Goal: Task Accomplishment & Management: Manage account settings

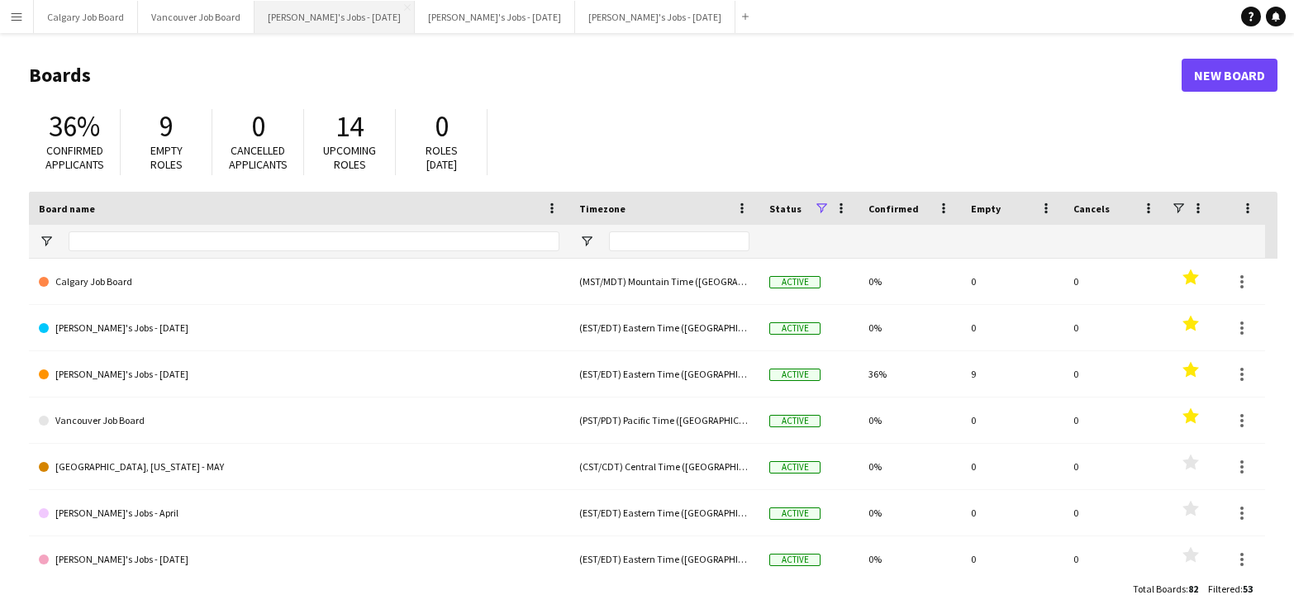
click at [363, 22] on button "[PERSON_NAME]'s Jobs - [DATE] Close" at bounding box center [335, 17] width 160 height 32
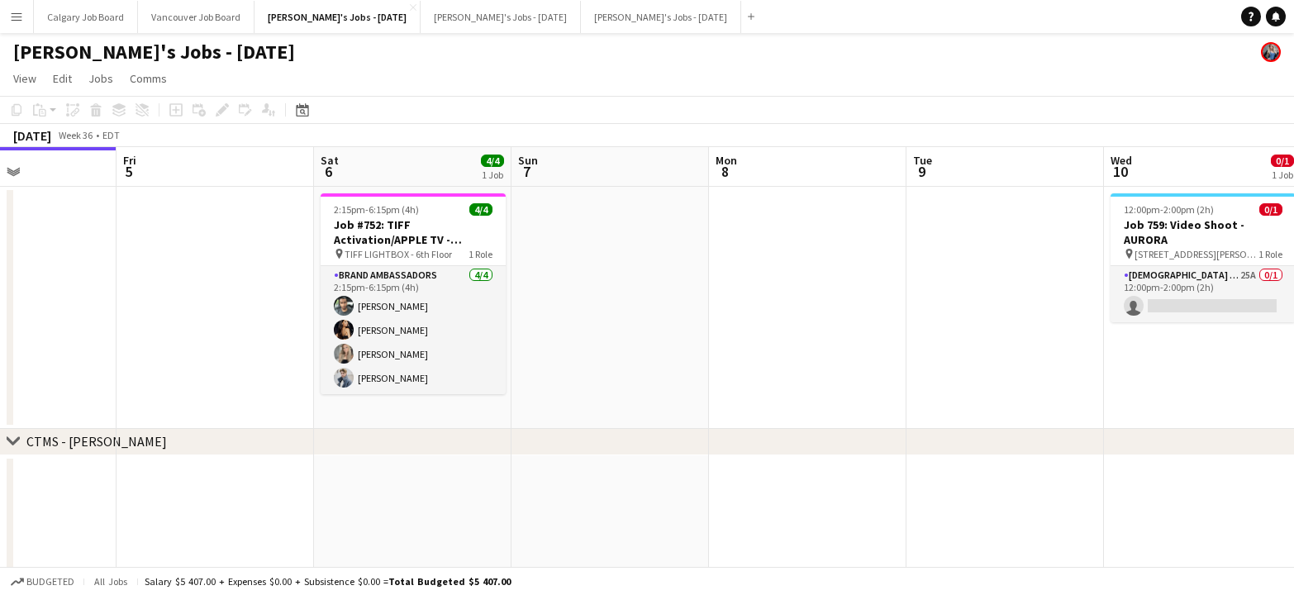
scroll to position [0, 473]
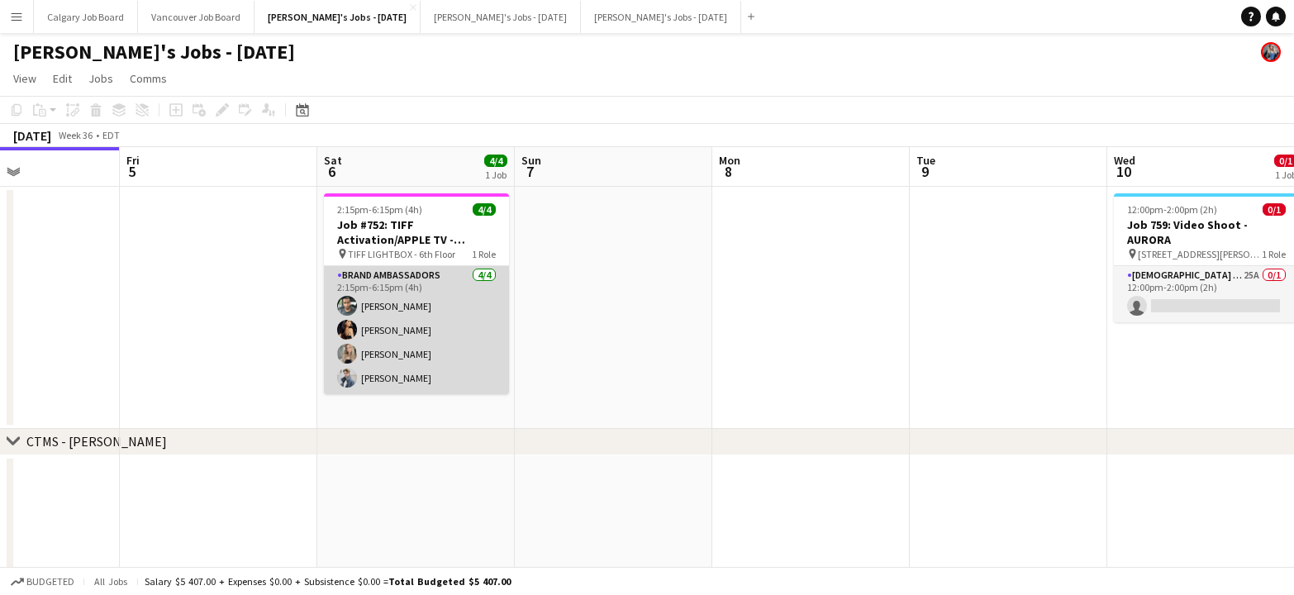
click at [400, 350] on app-card-role "Brand Ambassadors [DATE] 2:15pm-6:15pm (4h) [PERSON_NAME] [PERSON_NAME] [PERSON…" at bounding box center [416, 330] width 185 height 128
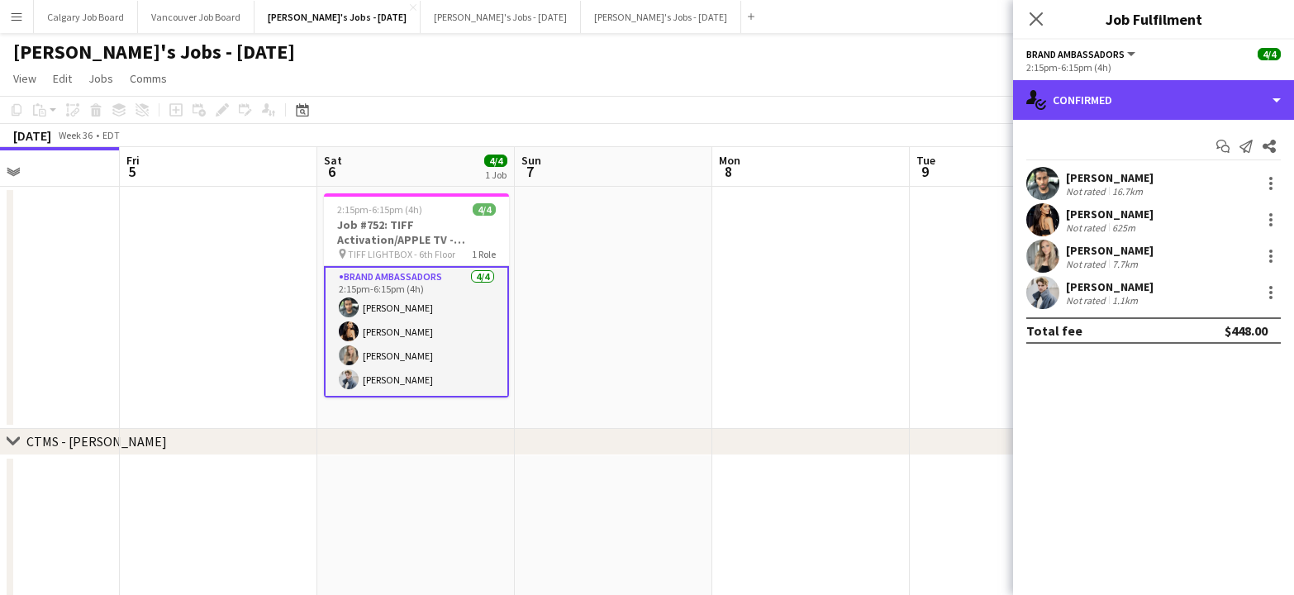
drag, startPoint x: 1235, startPoint y: 98, endPoint x: 1189, endPoint y: 209, distance: 120.8
click at [1235, 98] on div "single-neutral-actions-check-2 Confirmed" at bounding box center [1153, 100] width 281 height 40
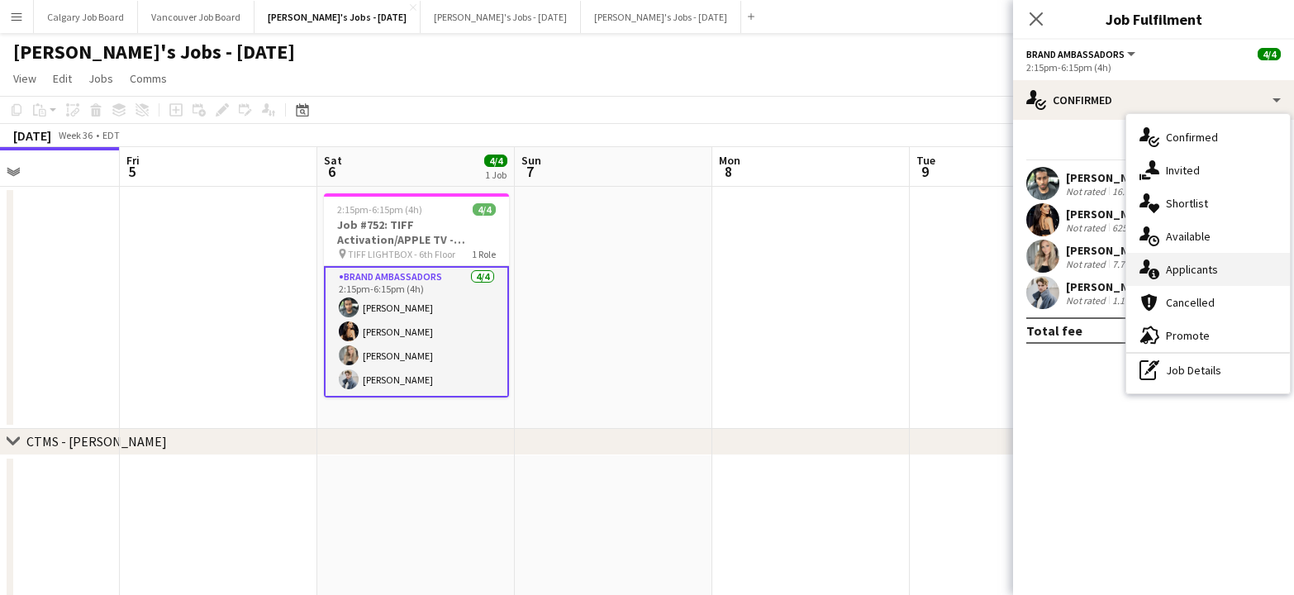
click at [1187, 269] on span "Applicants" at bounding box center [1192, 269] width 52 height 15
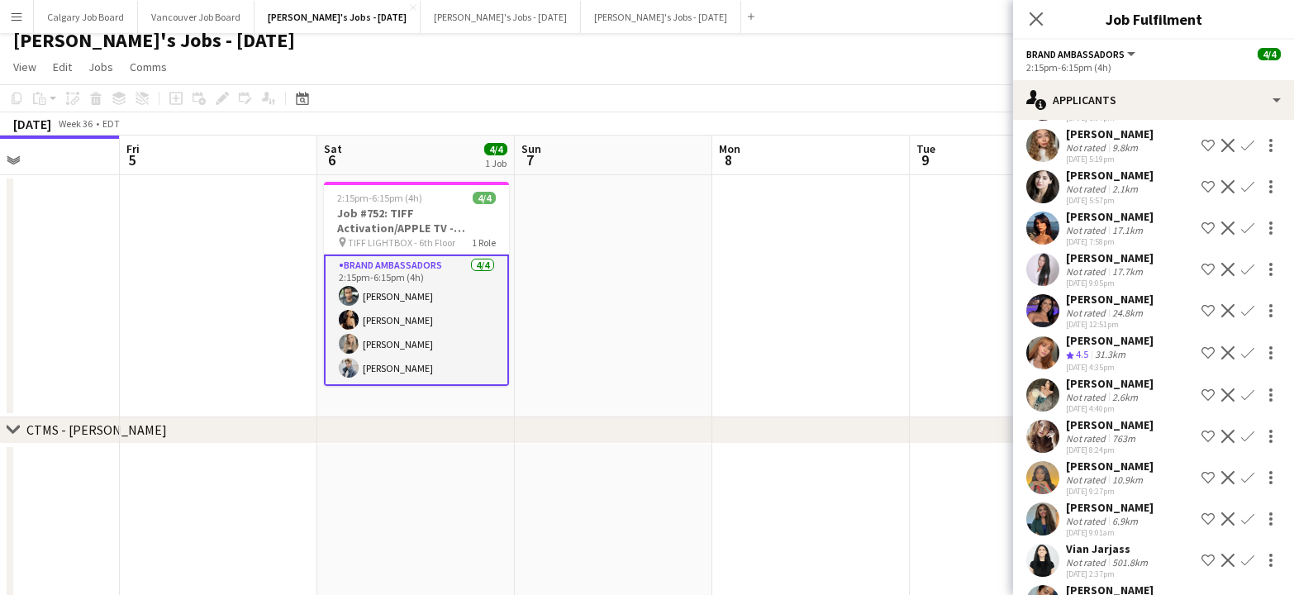
scroll to position [2065, 0]
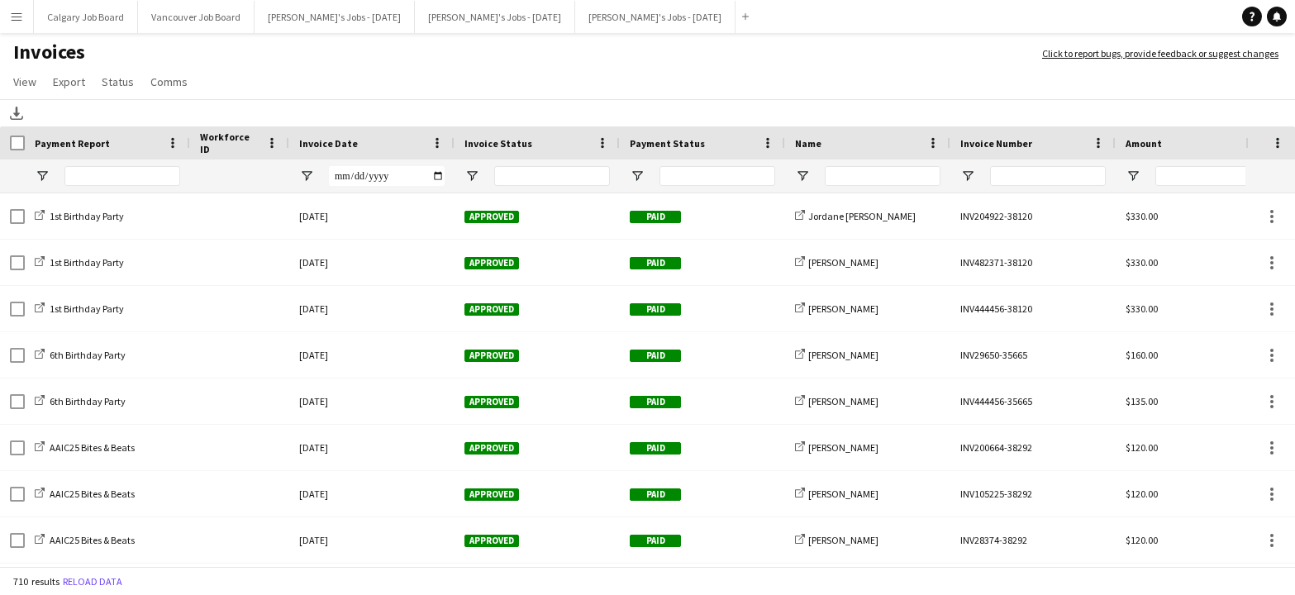
drag, startPoint x: 25, startPoint y: 21, endPoint x: 31, endPoint y: 31, distance: 12.2
click at [25, 21] on button "Menu" at bounding box center [16, 16] width 33 height 33
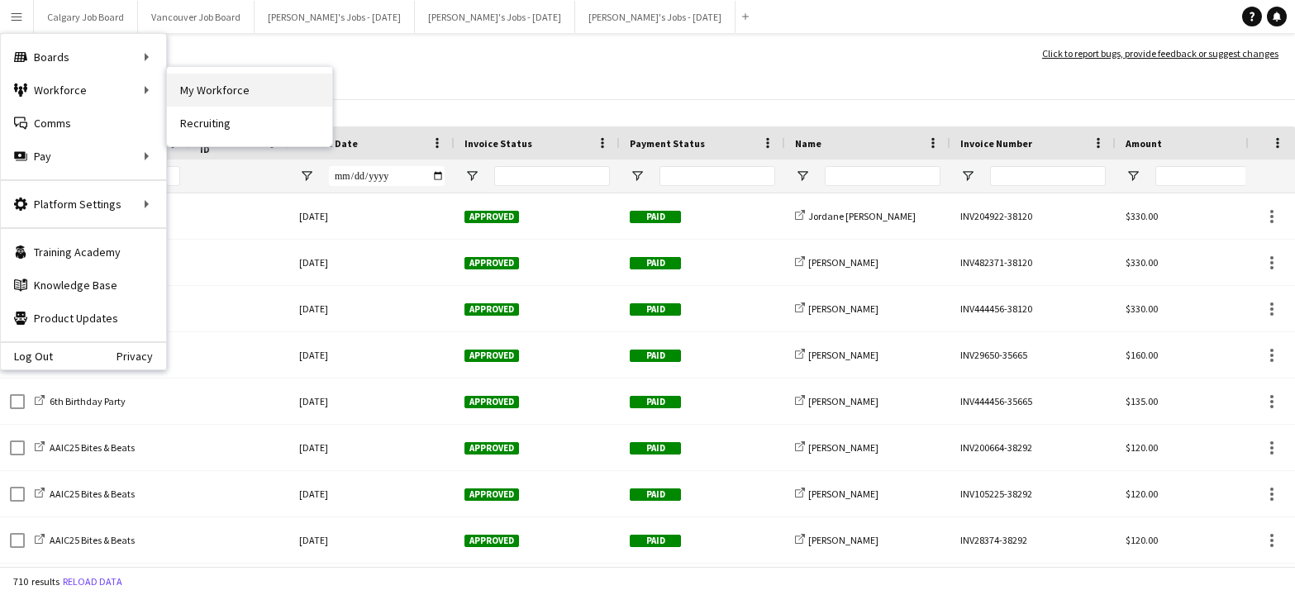
click at [193, 79] on link "My Workforce" at bounding box center [249, 90] width 165 height 33
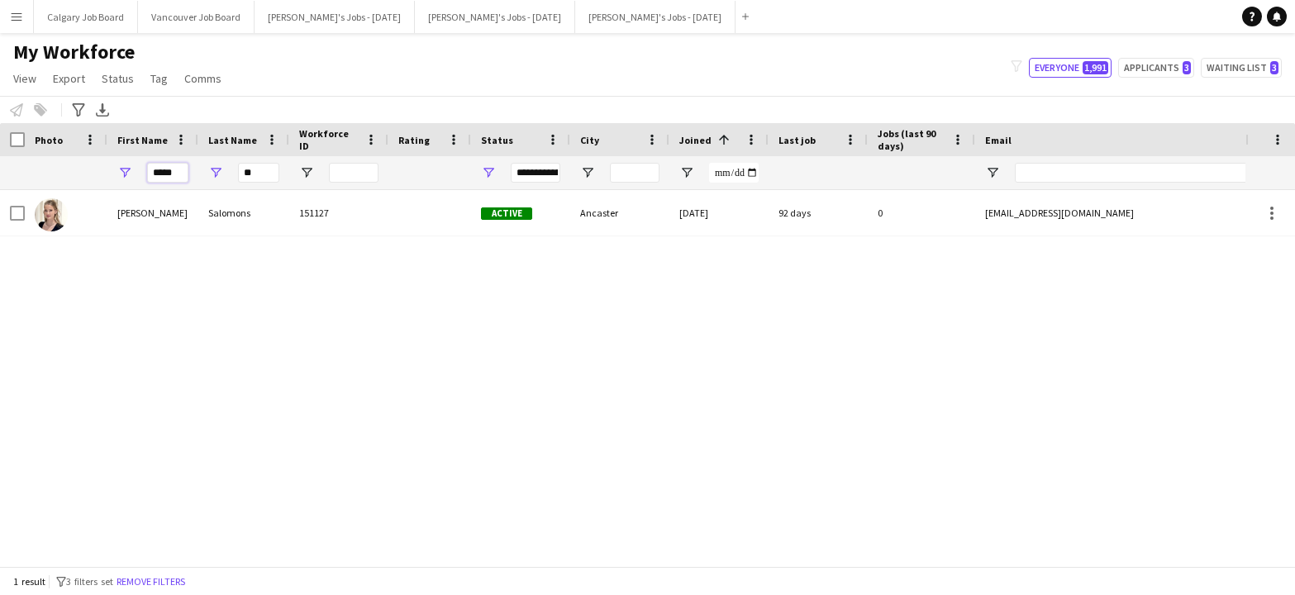
drag, startPoint x: 154, startPoint y: 169, endPoint x: 183, endPoint y: 169, distance: 29.7
click at [183, 169] on input "*****" at bounding box center [167, 173] width 41 height 20
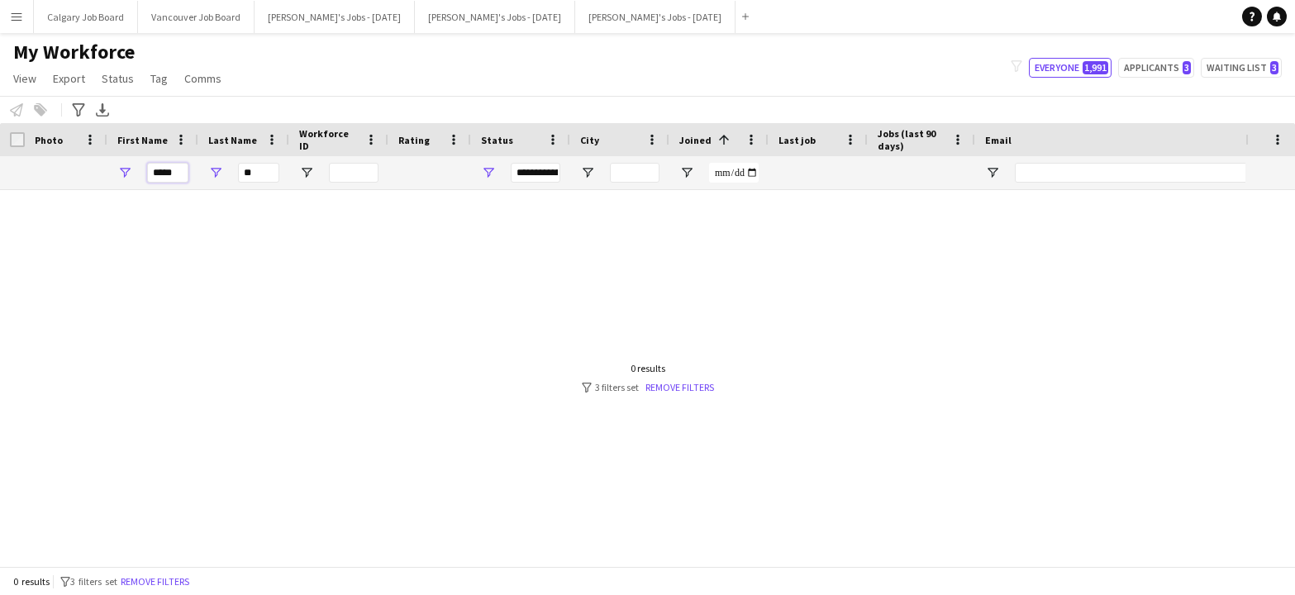
type input "*****"
drag, startPoint x: 259, startPoint y: 169, endPoint x: 240, endPoint y: 169, distance: 19.0
click at [240, 169] on input "**" at bounding box center [258, 173] width 41 height 20
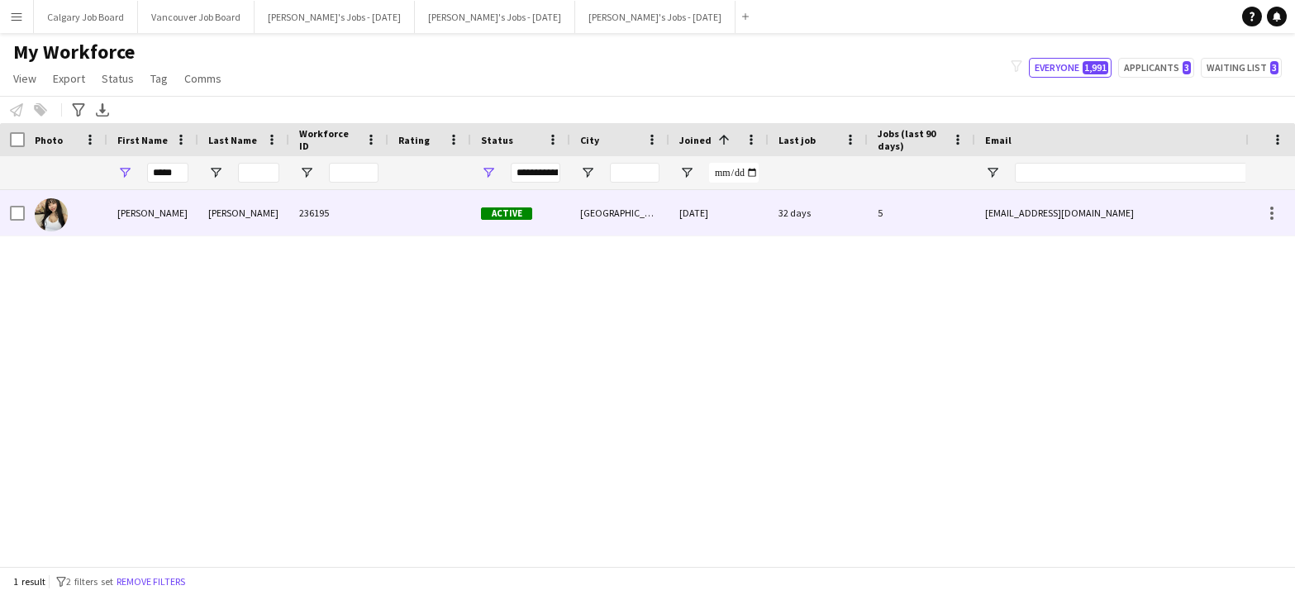
drag, startPoint x: 310, startPoint y: 208, endPoint x: 323, endPoint y: 209, distance: 13.2
click at [312, 208] on div "236195" at bounding box center [338, 212] width 99 height 45
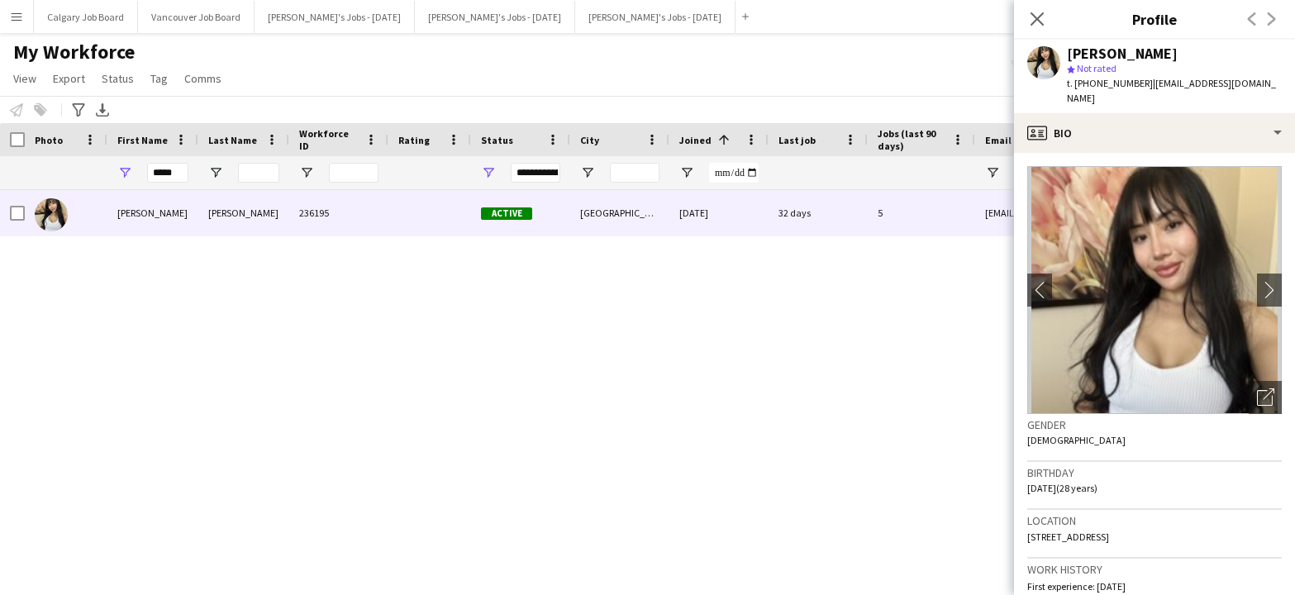
scroll to position [33, 0]
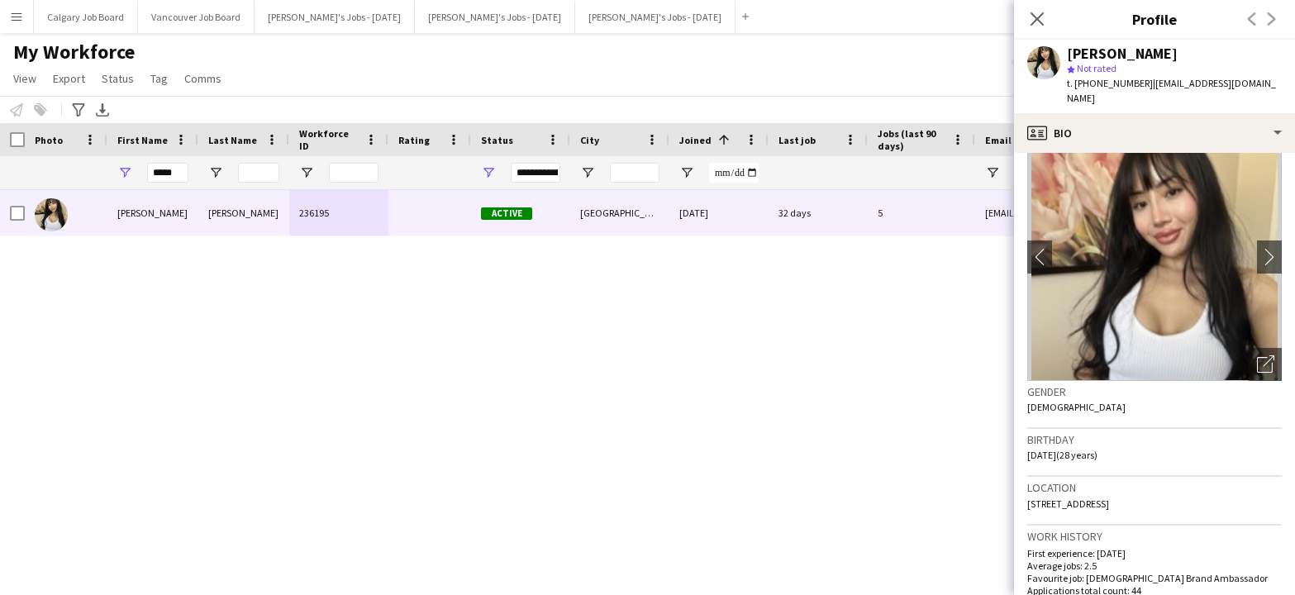
click at [895, 275] on div "[PERSON_NAME] 236195 Active [GEOGRAPHIC_DATA] [DATE] 32 days 5 [EMAIL_ADDRESS][…" at bounding box center [622, 378] width 1245 height 376
click at [269, 60] on div "My Workforce View Views Default view Active New view Update view Delete view Ed…" at bounding box center [647, 68] width 1295 height 56
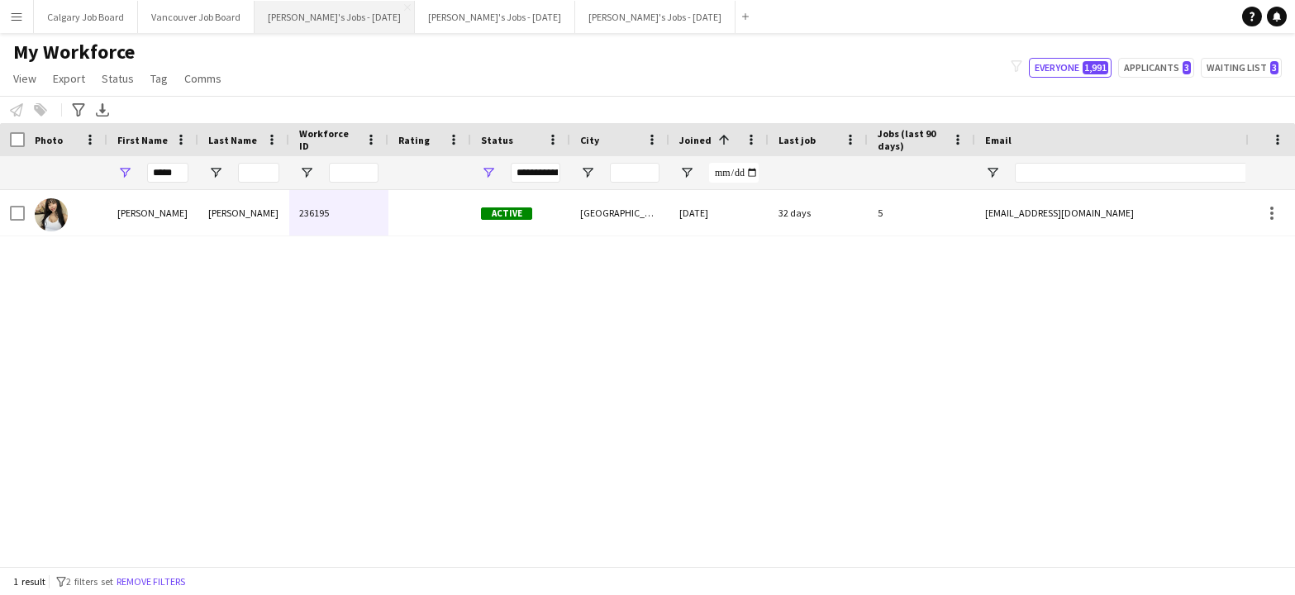
click at [381, 17] on button "[PERSON_NAME]'s Jobs - [DATE] Close" at bounding box center [335, 17] width 160 height 32
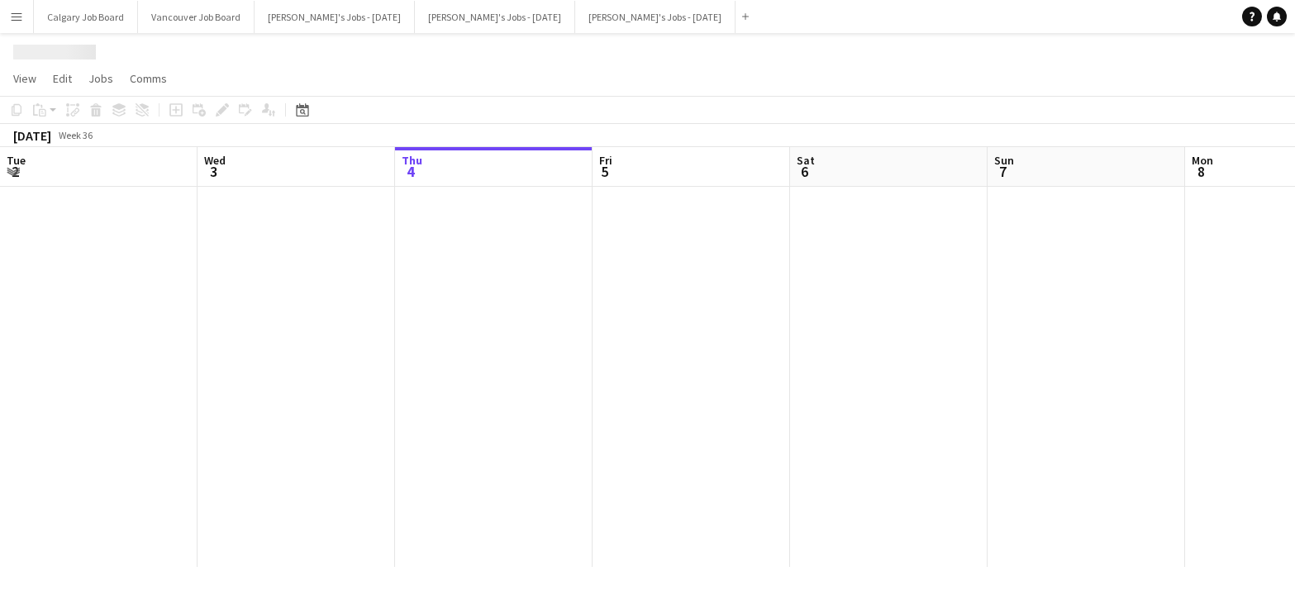
scroll to position [0, 473]
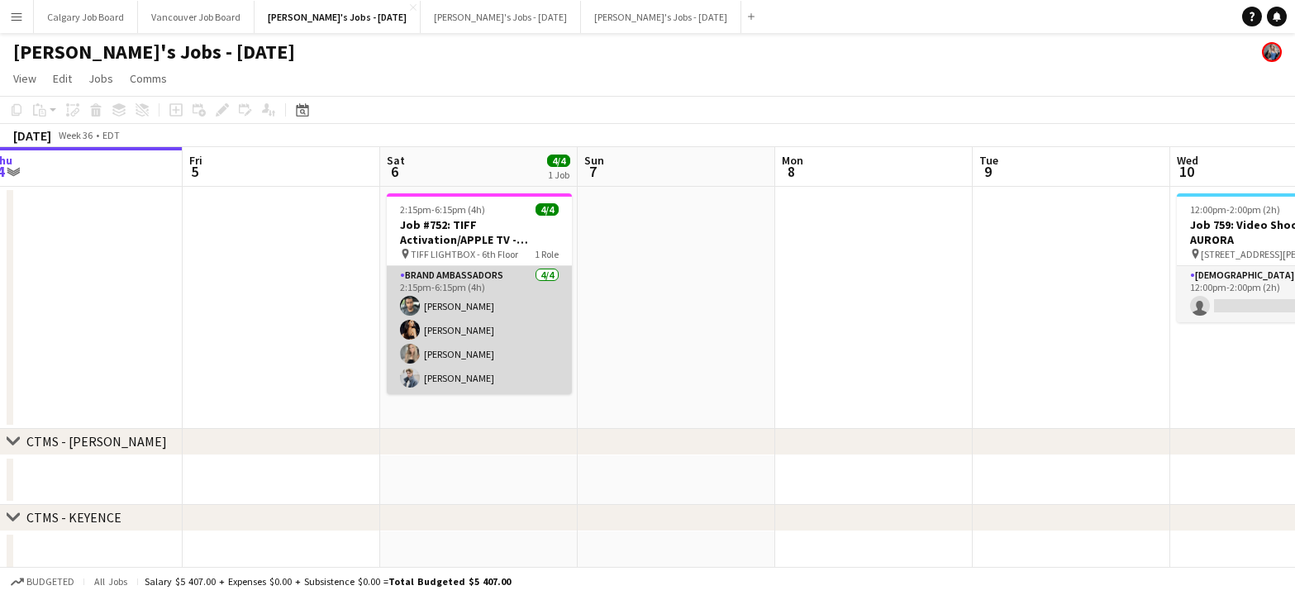
click at [485, 356] on app-card-role "Brand Ambassadors [DATE] 2:15pm-6:15pm (4h) [PERSON_NAME] [PERSON_NAME] [PERSON…" at bounding box center [479, 330] width 185 height 128
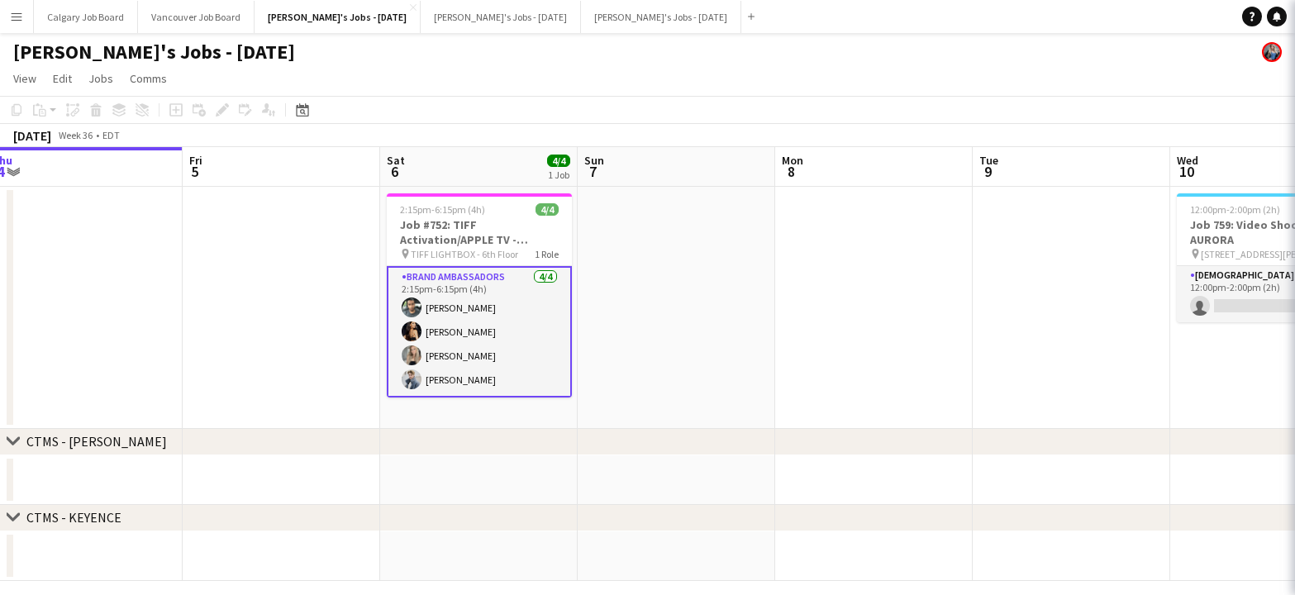
scroll to position [0, 409]
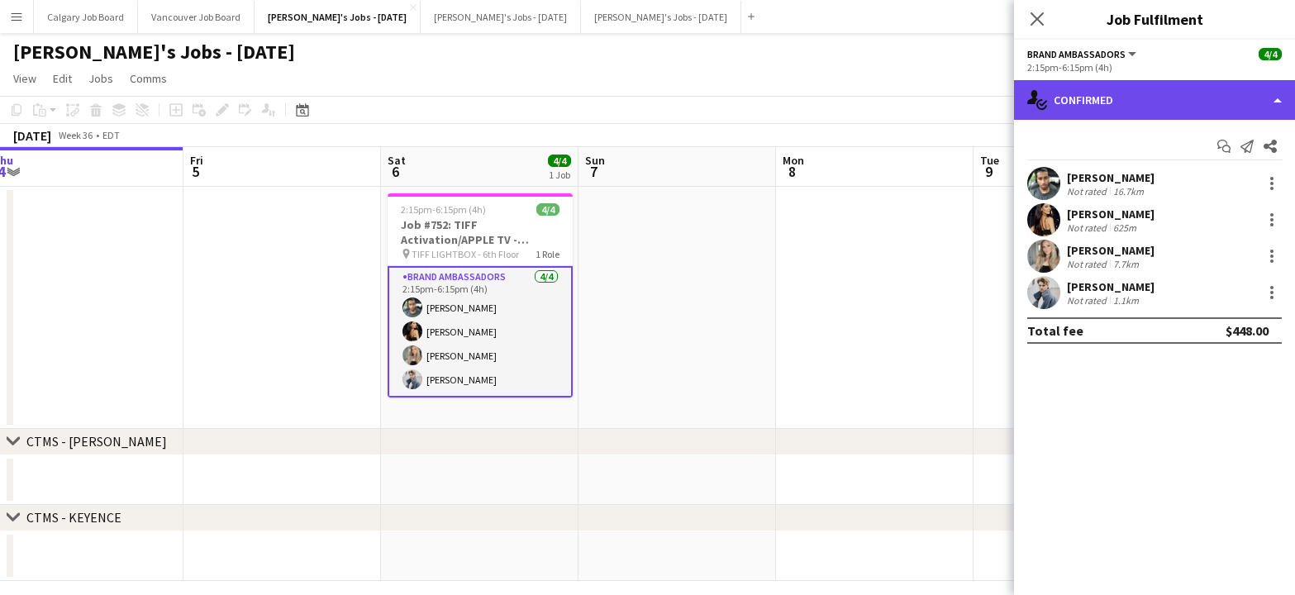
click at [1165, 102] on div "single-neutral-actions-check-2 Confirmed" at bounding box center [1154, 100] width 281 height 40
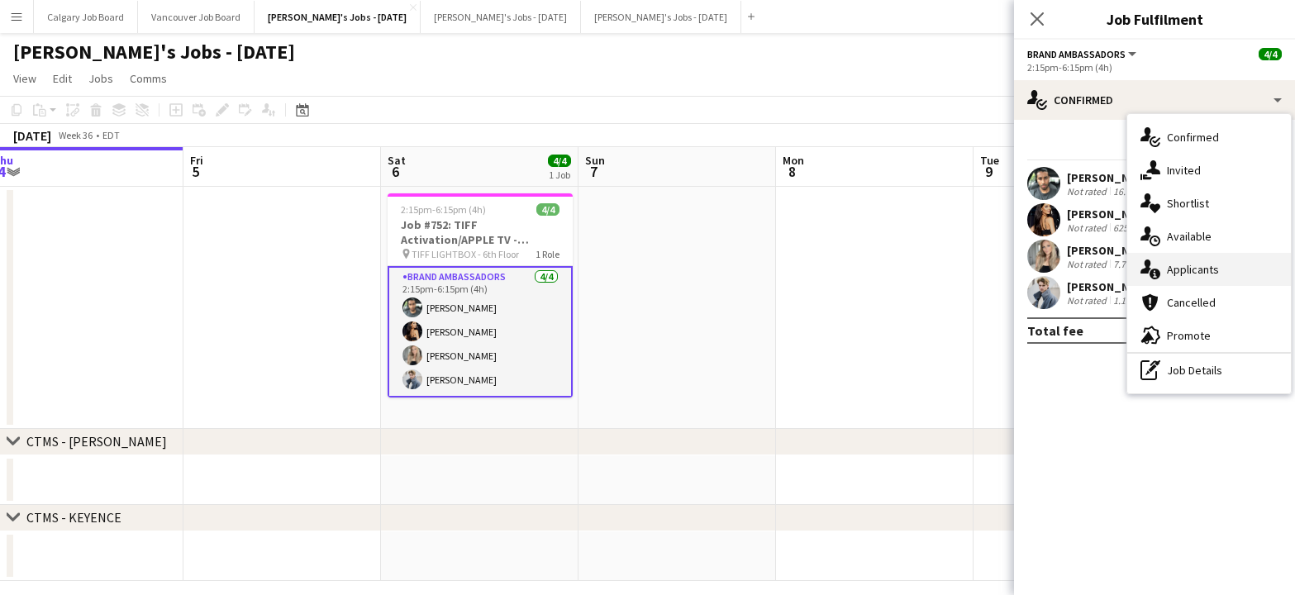
click at [1218, 274] on div "single-neutral-actions-information Applicants" at bounding box center [1209, 269] width 164 height 33
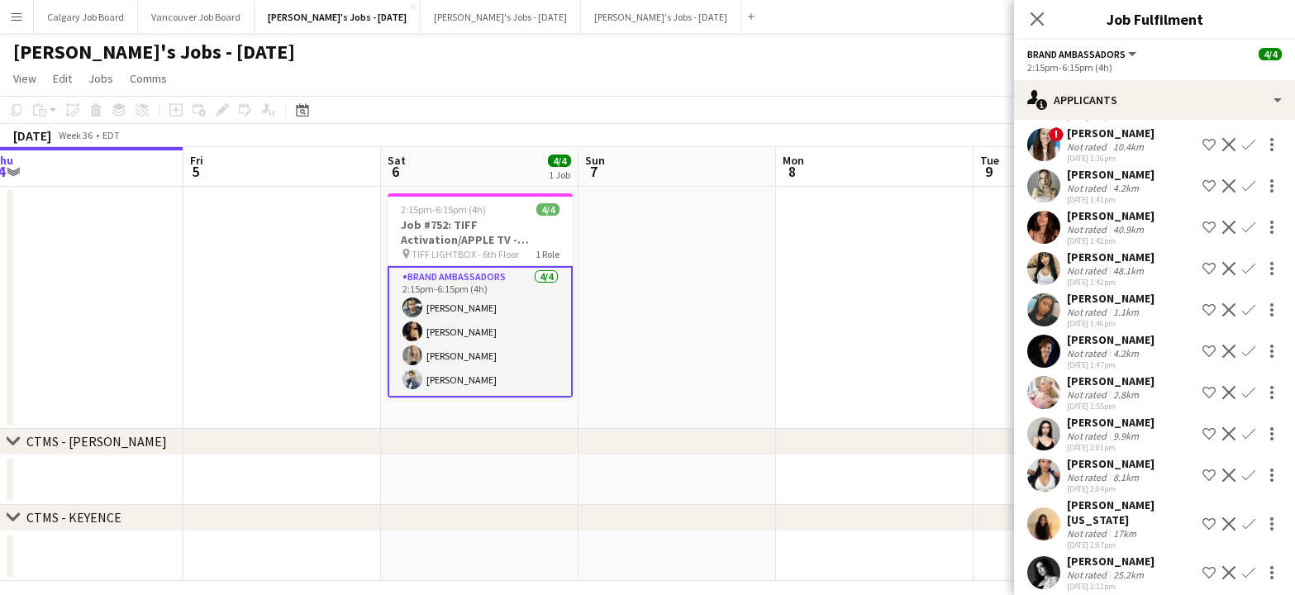
scroll to position [1120, 0]
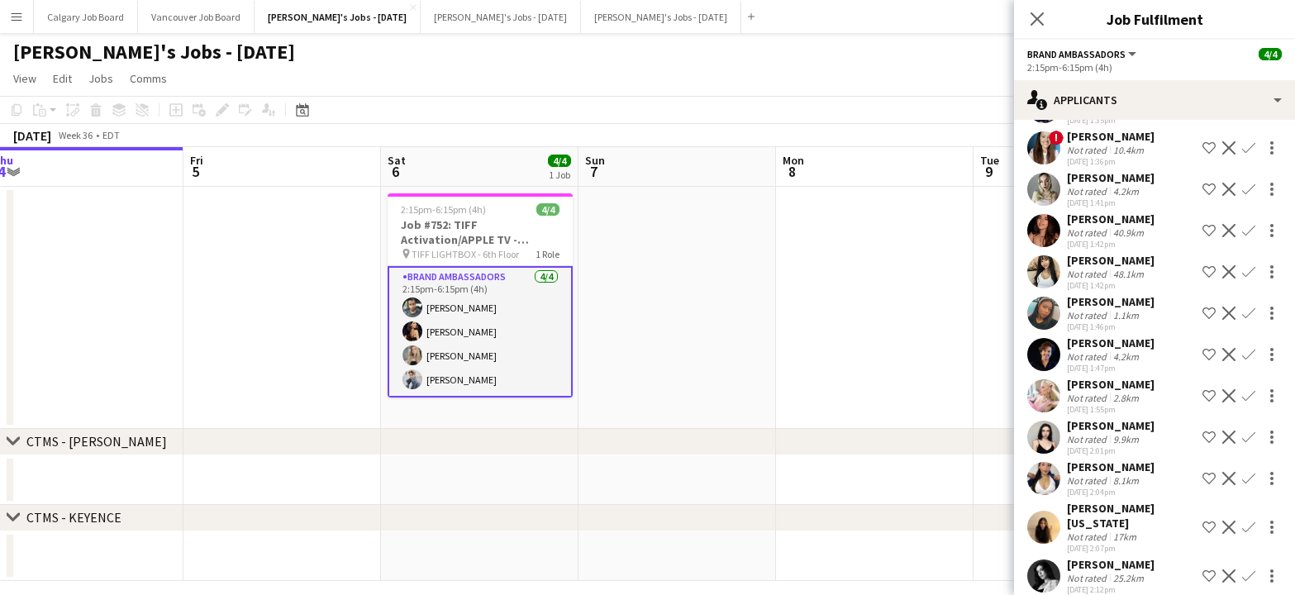
click at [1096, 274] on div "Not rated" at bounding box center [1088, 274] width 43 height 12
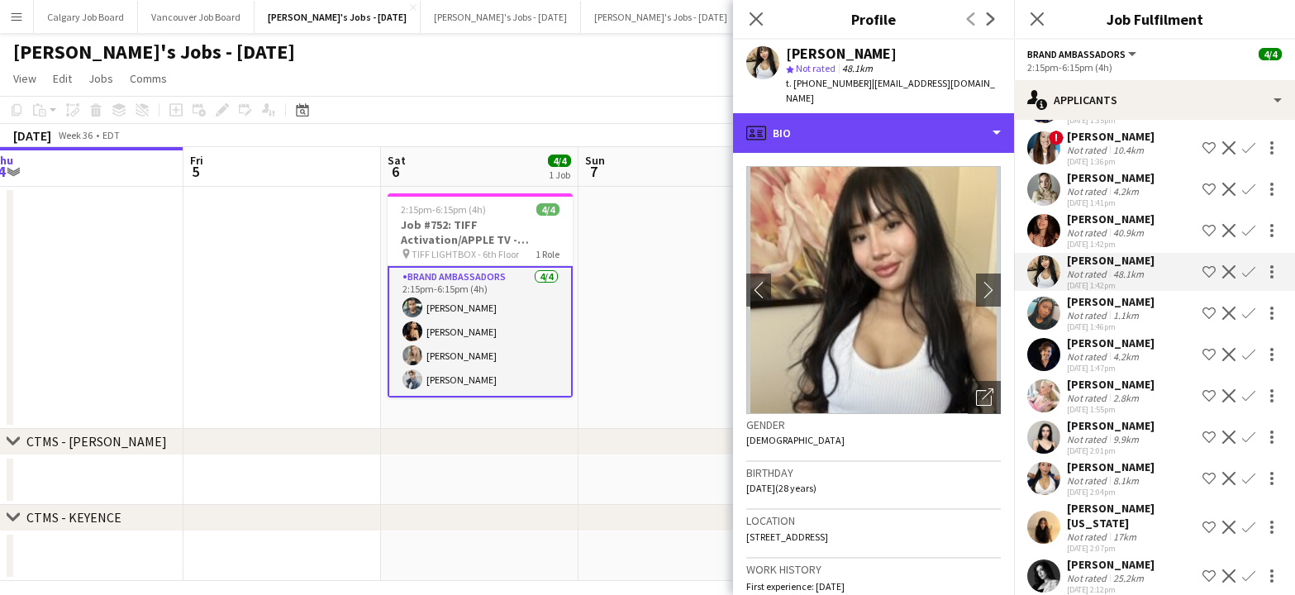
drag, startPoint x: 922, startPoint y: 117, endPoint x: 924, endPoint y: 136, distance: 19.9
click at [922, 117] on div "profile Bio" at bounding box center [873, 133] width 281 height 40
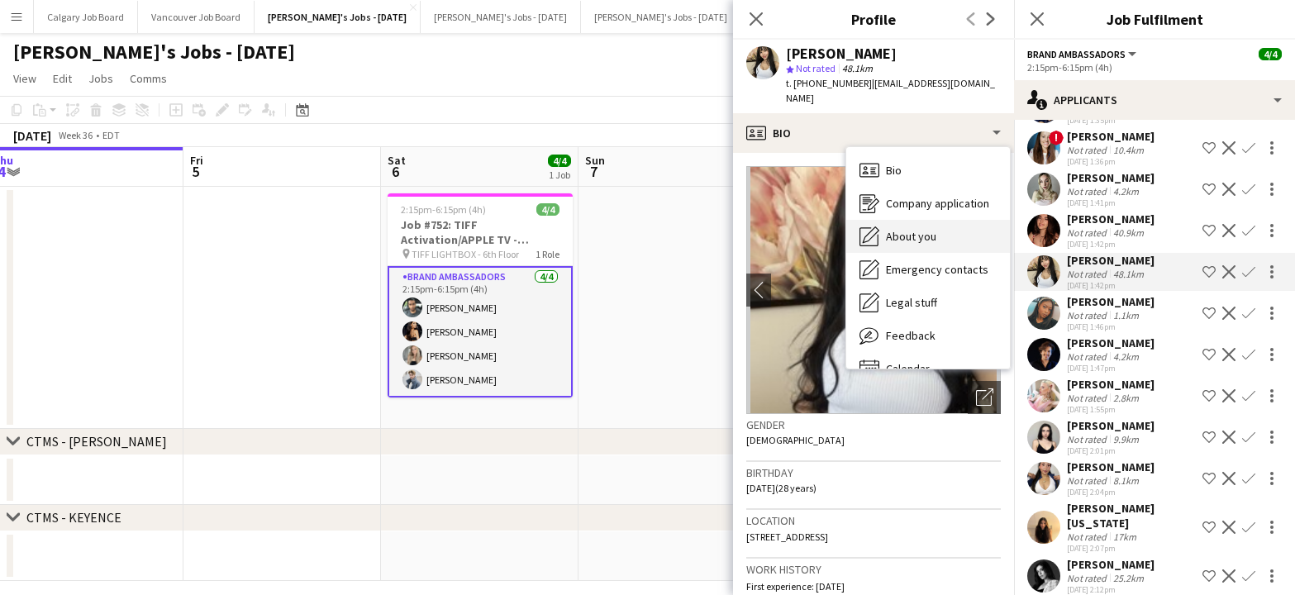
click at [925, 220] on div "About you About you" at bounding box center [928, 236] width 164 height 33
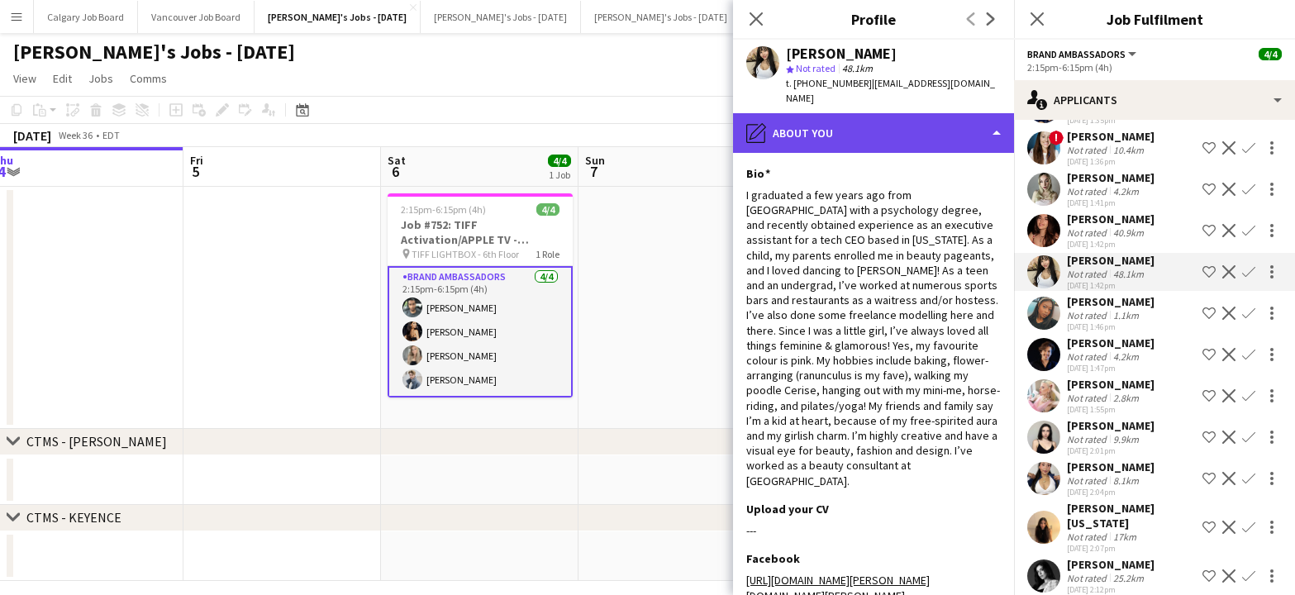
click at [930, 113] on div "pencil4 About you" at bounding box center [873, 133] width 281 height 40
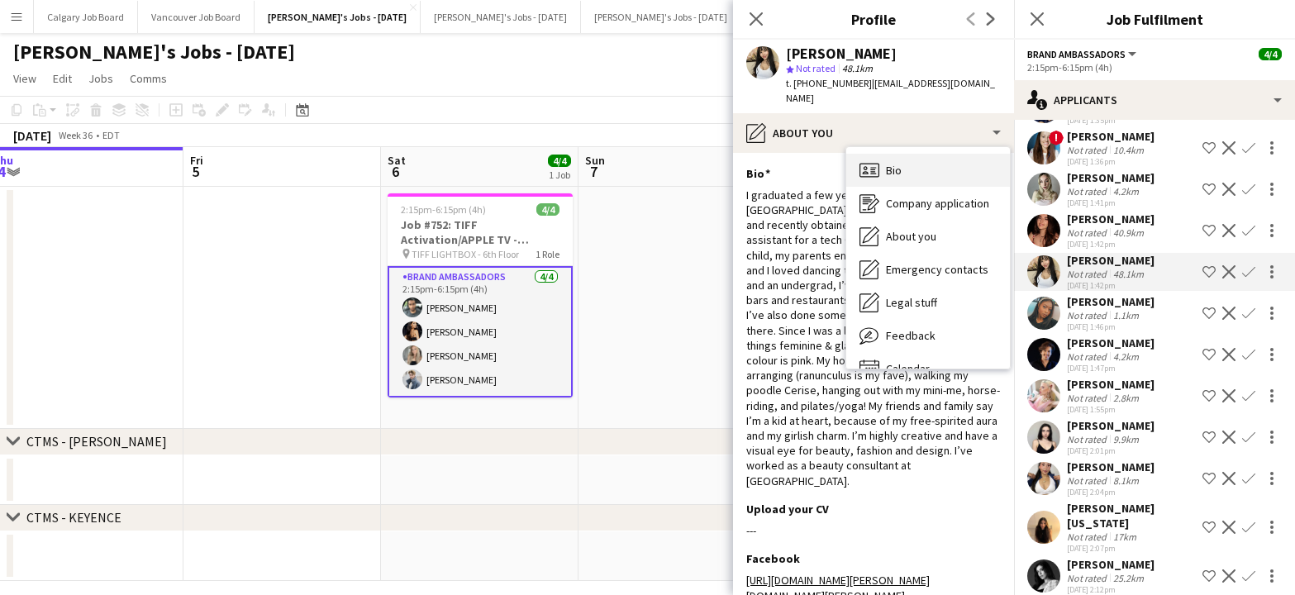
click at [913, 165] on div "Bio Bio" at bounding box center [928, 170] width 164 height 33
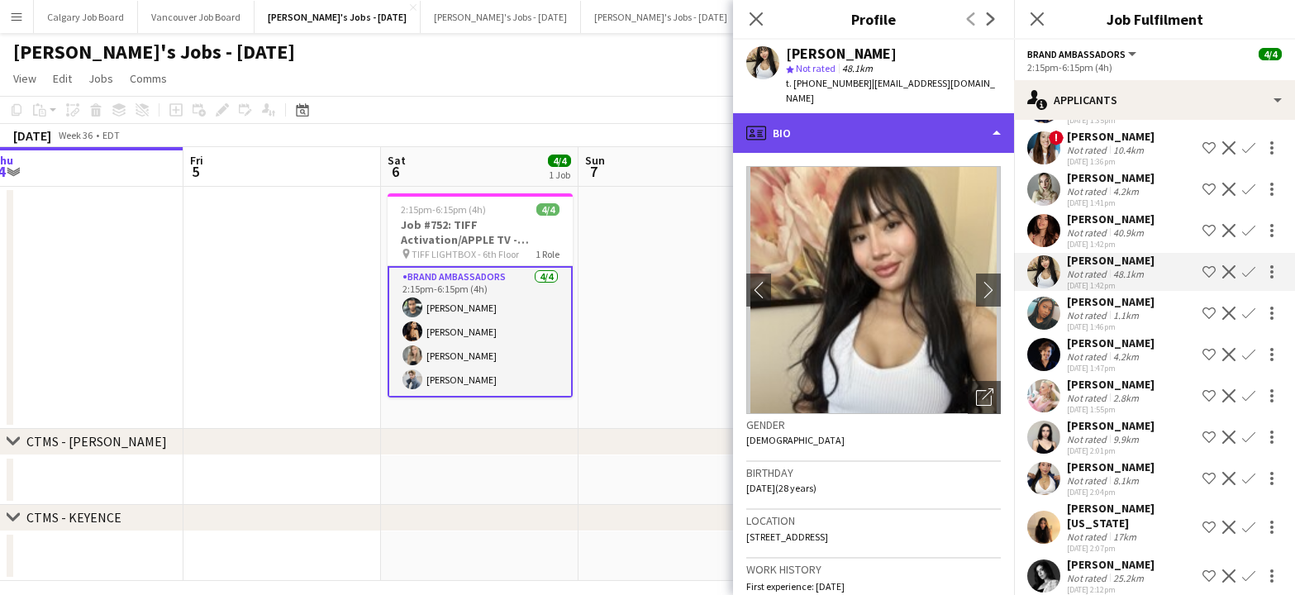
click at [902, 117] on div "profile Bio" at bounding box center [873, 133] width 281 height 40
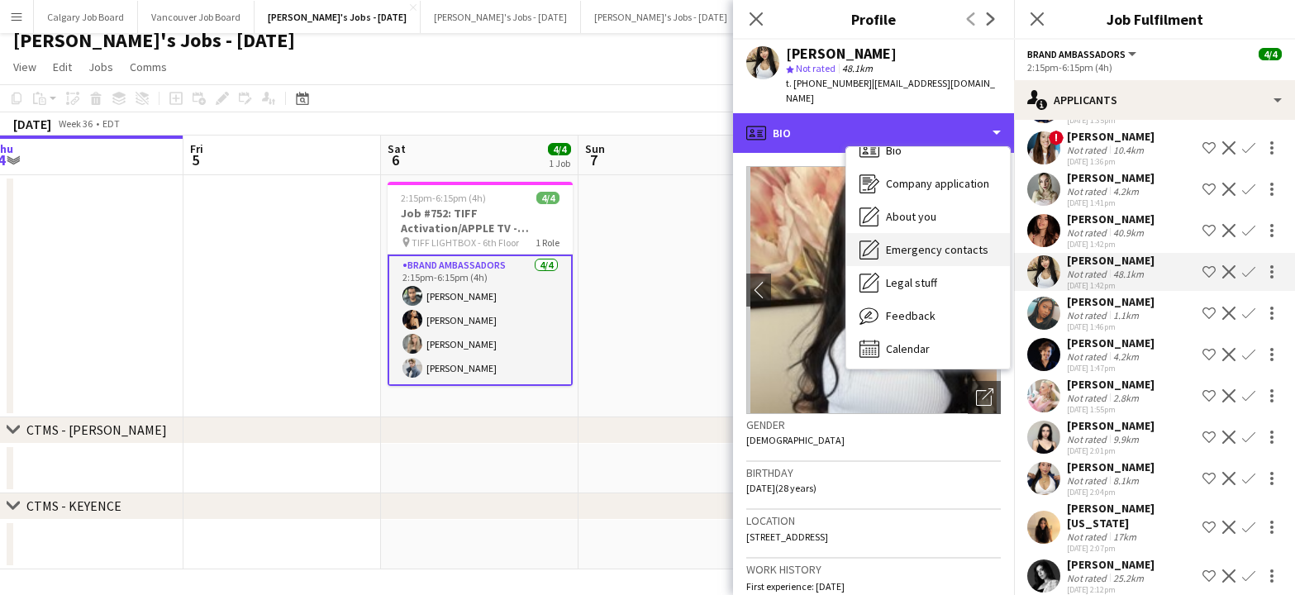
scroll to position [24, 0]
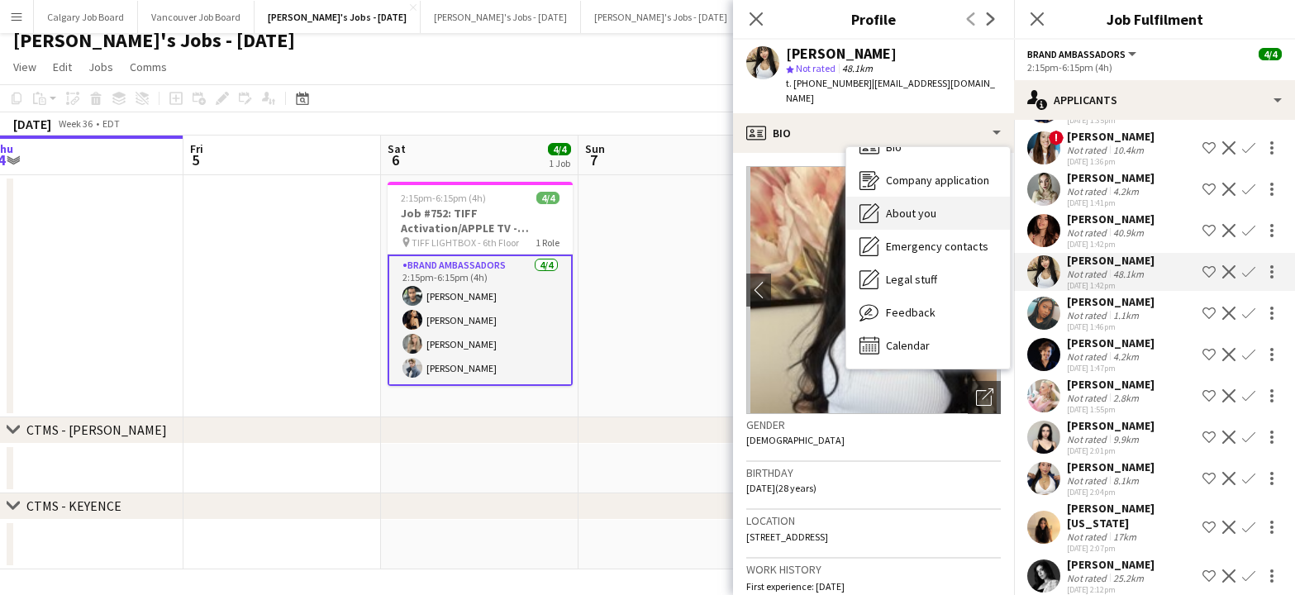
click at [927, 206] on span "About you" at bounding box center [911, 213] width 50 height 15
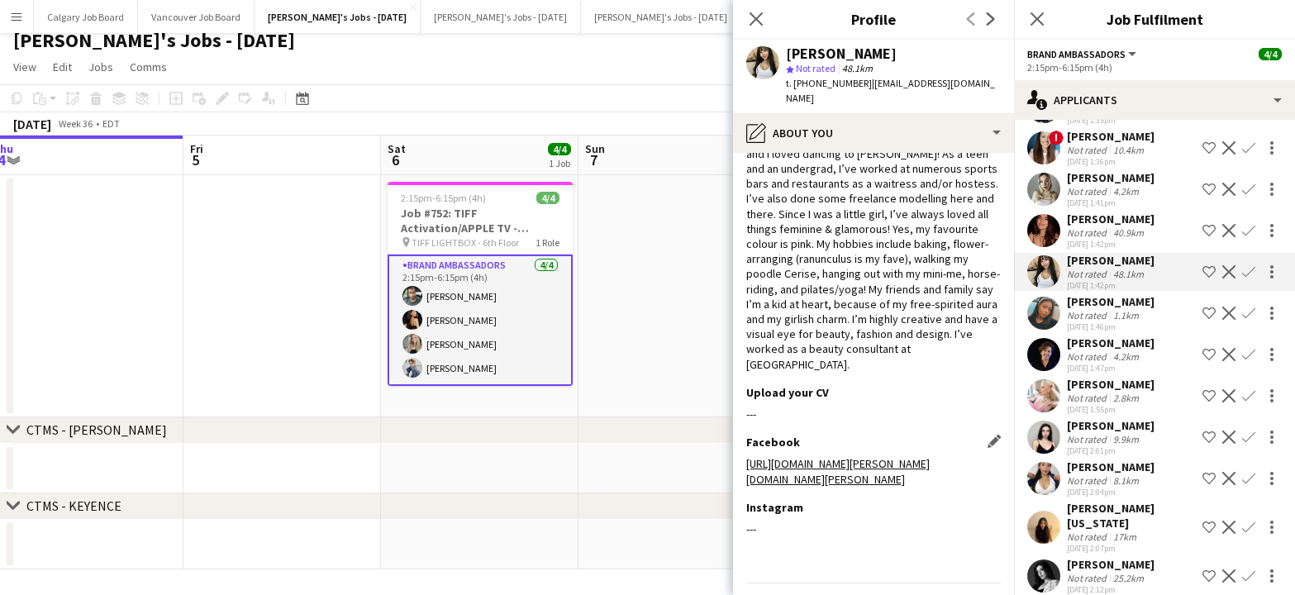
scroll to position [115, 0]
click at [884, 458] on link "[URL][DOMAIN_NAME][PERSON_NAME][DOMAIN_NAME][PERSON_NAME]" at bounding box center [837, 473] width 183 height 30
drag, startPoint x: 788, startPoint y: 53, endPoint x: 895, endPoint y: 49, distance: 107.5
click at [895, 49] on div "[PERSON_NAME]" at bounding box center [893, 53] width 215 height 15
copy div "[PERSON_NAME]"
